Goal: Answer question/provide support: Share knowledge or assist other users

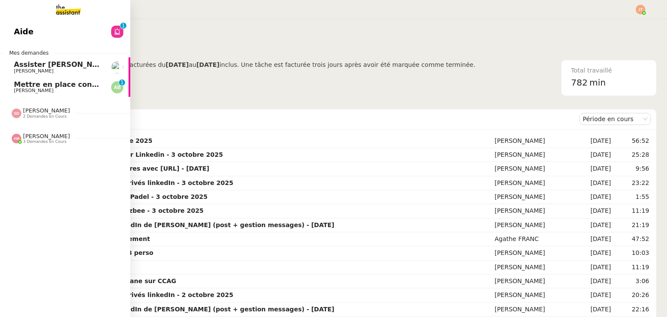
click at [34, 29] on link "Aide 0 1 2 3 4 5 6 7 8 9" at bounding box center [65, 32] width 130 height 20
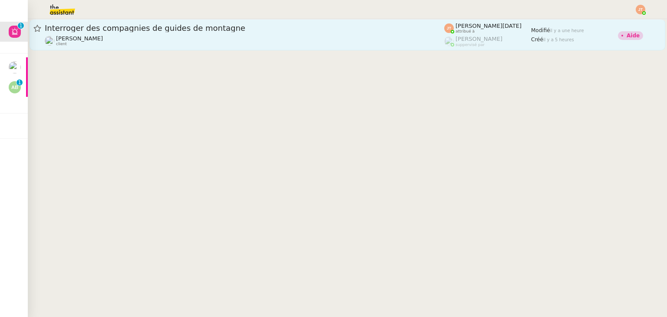
click at [230, 41] on div "[PERSON_NAME] client" at bounding box center [245, 40] width 400 height 11
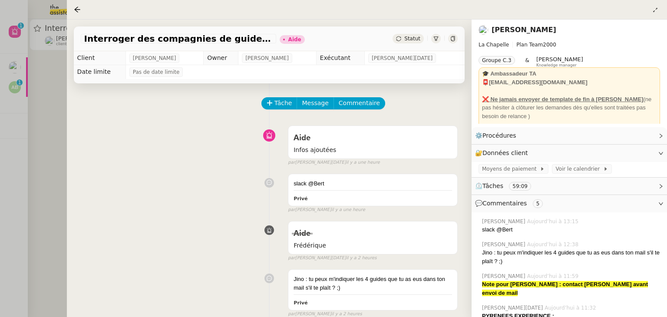
click at [50, 131] on div at bounding box center [333, 158] width 667 height 317
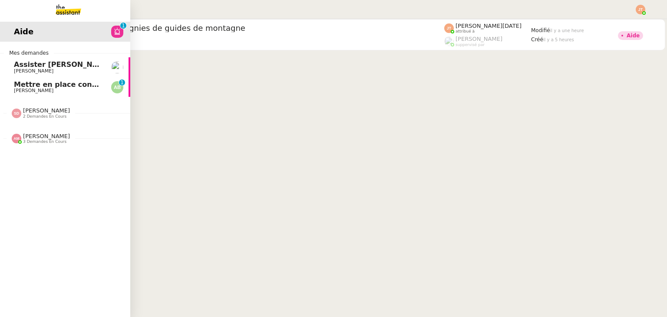
click at [31, 113] on span "[PERSON_NAME]" at bounding box center [46, 110] width 47 height 7
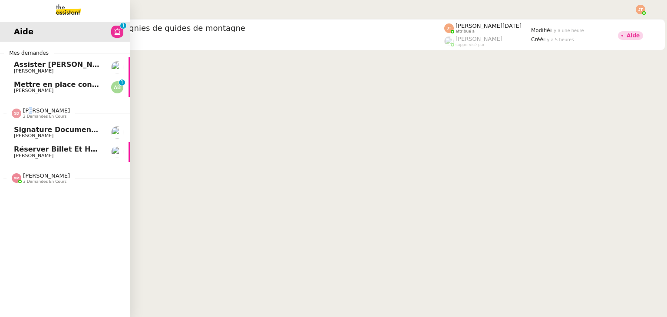
click at [31, 113] on span "[PERSON_NAME]" at bounding box center [46, 110] width 47 height 7
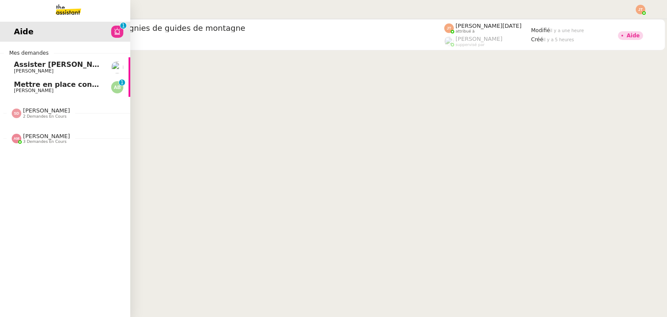
click at [43, 147] on div "[PERSON_NAME] 3 demandes en cours" at bounding box center [65, 135] width 130 height 25
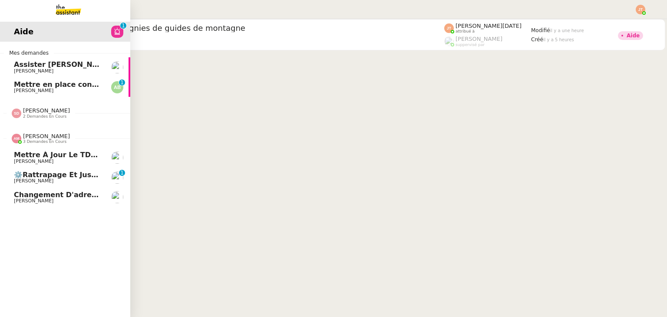
click at [43, 147] on div "[PERSON_NAME] 3 demandes en cours" at bounding box center [65, 135] width 130 height 25
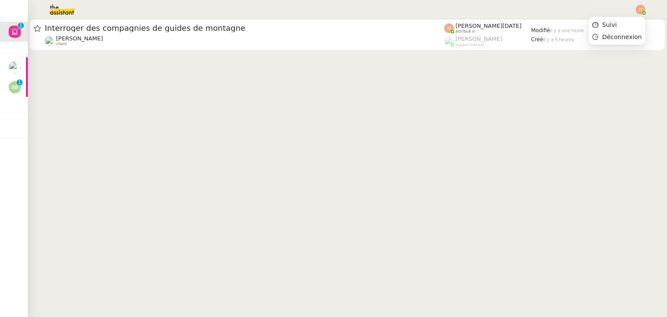
click at [644, 7] on img at bounding box center [641, 10] width 10 height 10
click at [631, 22] on li "Suivi" at bounding box center [617, 25] width 56 height 12
